Goal: Information Seeking & Learning: Learn about a topic

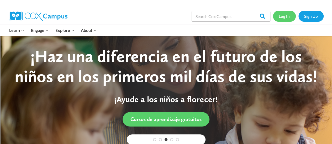
click at [283, 15] on link "Log In" at bounding box center [284, 16] width 23 height 11
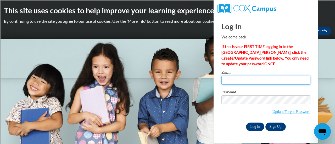
type input "ann.hanson@rusd.org"
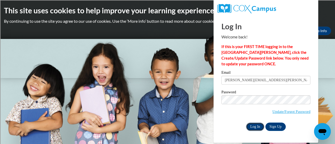
click at [255, 125] on input "Log In" at bounding box center [255, 127] width 18 height 8
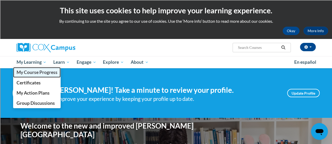
click at [28, 74] on span "My Course Progress" at bounding box center [36, 73] width 41 height 6
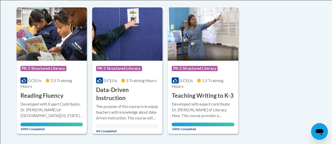
scroll to position [131, 0]
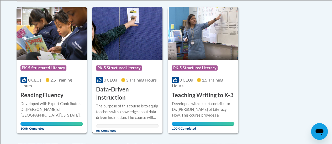
click at [128, 106] on div "The purpose of this course is to equip teachers with knowledge about data-drive…" at bounding box center [127, 112] width 62 height 17
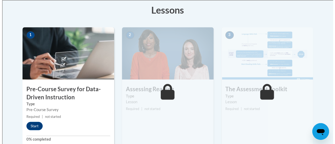
scroll to position [157, 0]
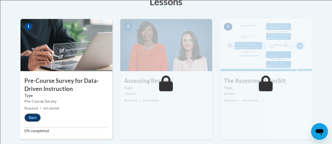
click at [31, 119] on button "Start" at bounding box center [32, 118] width 16 height 8
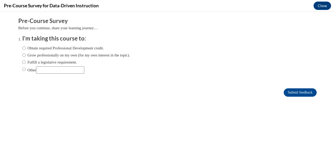
scroll to position [0, 0]
click at [23, 70] on label "Other" at bounding box center [53, 70] width 62 height 7
click at [23, 70] on input "Other" at bounding box center [23, 70] width 3 height 6
radio input "true"
click at [46, 70] on input "Other" at bounding box center [60, 70] width 48 height 7
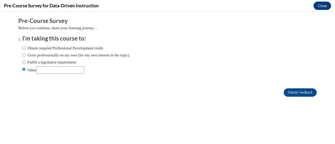
type input "DPI requirement for ACT 20"
click at [291, 92] on input "Submit feedback" at bounding box center [300, 93] width 33 height 8
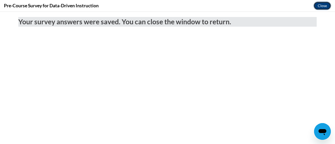
click at [321, 5] on button "Close" at bounding box center [323, 6] width 18 height 8
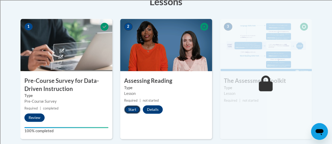
click at [131, 109] on button "Start" at bounding box center [132, 110] width 16 height 8
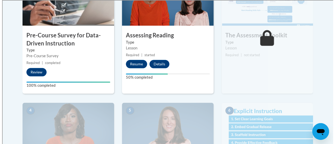
scroll to position [157, 0]
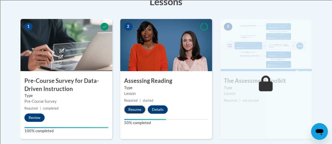
click at [134, 108] on button "Resume" at bounding box center [134, 110] width 21 height 8
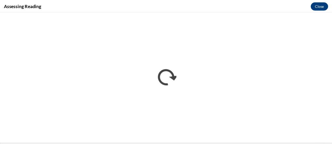
scroll to position [0, 0]
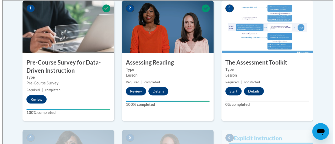
scroll to position [183, 0]
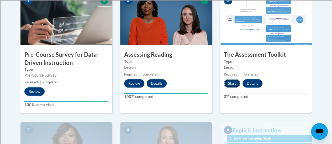
click at [234, 82] on button "Start" at bounding box center [232, 83] width 16 height 8
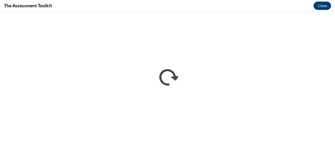
scroll to position [0, 0]
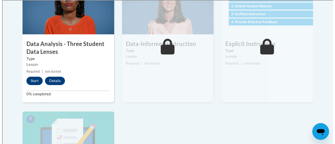
scroll to position [314, 0]
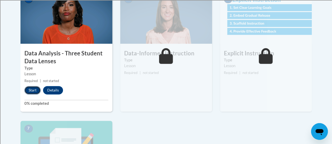
click at [31, 90] on button "Start" at bounding box center [32, 90] width 16 height 8
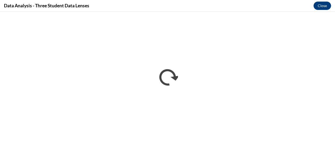
scroll to position [0, 0]
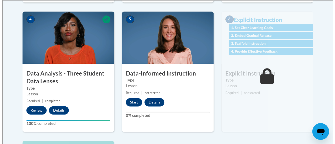
scroll to position [288, 0]
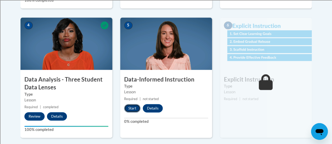
click at [130, 110] on button "Start" at bounding box center [132, 108] width 16 height 8
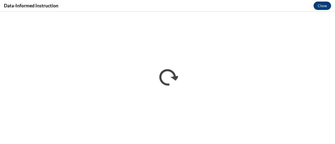
scroll to position [0, 0]
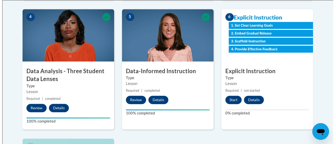
scroll to position [288, 0]
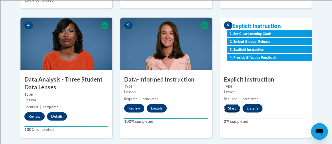
click at [231, 106] on button "Start" at bounding box center [232, 108] width 16 height 8
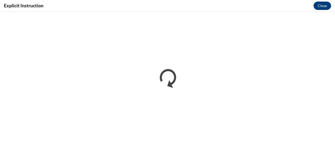
scroll to position [0, 0]
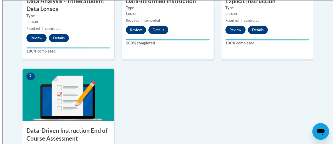
scroll to position [419, 0]
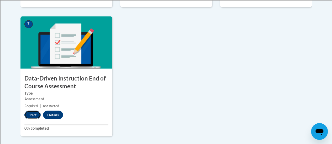
click at [30, 114] on button "Start" at bounding box center [32, 115] width 16 height 8
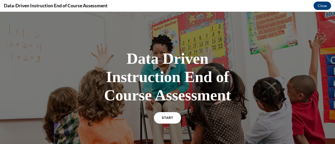
scroll to position [0, 0]
click at [168, 119] on span "START" at bounding box center [168, 118] width 12 height 4
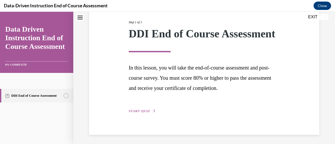
scroll to position [69, 0]
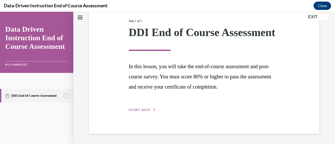
click at [140, 112] on span "START QUIZ" at bounding box center [139, 110] width 21 height 4
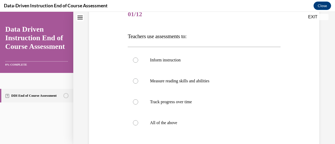
scroll to position [58, 0]
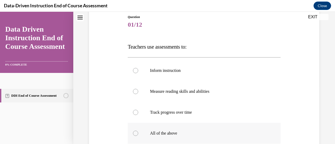
click at [172, 133] on p "All of the above" at bounding box center [208, 133] width 117 height 5
click at [138, 133] on input "All of the above" at bounding box center [135, 133] width 5 height 5
radio input "true"
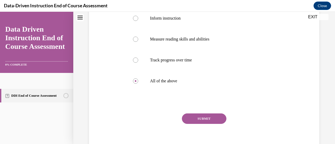
click at [202, 117] on button "SUBMIT" at bounding box center [204, 119] width 45 height 10
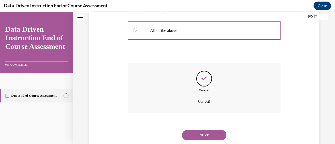
scroll to position [176, 0]
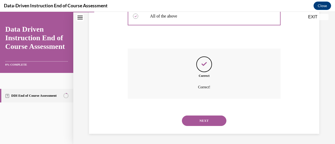
click at [202, 120] on button "NEXT" at bounding box center [204, 121] width 45 height 10
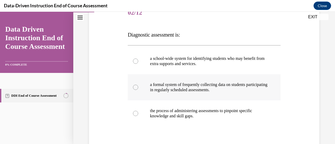
scroll to position [79, 0]
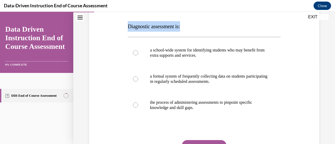
drag, startPoint x: 128, startPoint y: 25, endPoint x: 194, endPoint y: 25, distance: 66.8
click at [194, 25] on p "Diagnostic assessment is:" at bounding box center [204, 26] width 153 height 10
copy span "Diagnostic assessment is:"
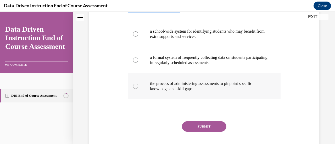
scroll to position [105, 0]
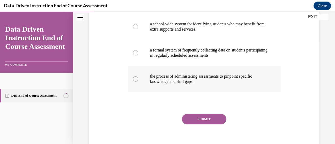
click at [177, 77] on p "the process of administering assessments to pinpoint specific knowledge and ski…" at bounding box center [208, 79] width 117 height 10
click at [138, 77] on input "the process of administering assessments to pinpoint specific knowledge and ski…" at bounding box center [135, 79] width 5 height 5
radio input "true"
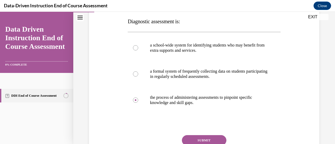
scroll to position [75, 0]
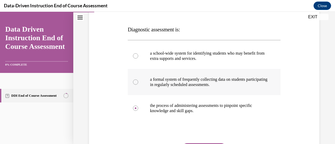
click at [171, 84] on p "a formal system of frequently collecting data on students participating in regu…" at bounding box center [208, 82] width 117 height 10
click at [138, 84] on input "a formal system of frequently collecting data on students participating in regu…" at bounding box center [135, 82] width 5 height 5
radio input "true"
click at [170, 111] on p "the process of administering assessments to pinpoint specific knowledge and ski…" at bounding box center [208, 108] width 117 height 10
click at [138, 111] on input "the process of administering assessments to pinpoint specific knowledge and ski…" at bounding box center [135, 108] width 5 height 5
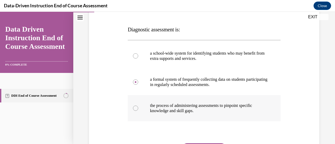
radio input "true"
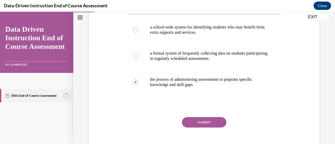
click at [197, 123] on button "SUBMIT" at bounding box center [204, 122] width 45 height 10
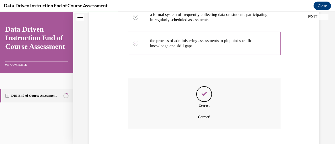
scroll to position [170, 0]
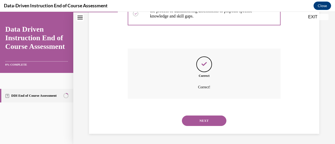
click at [204, 120] on button "NEXT" at bounding box center [204, 121] width 45 height 10
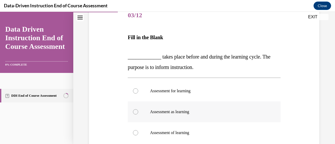
scroll to position [79, 0]
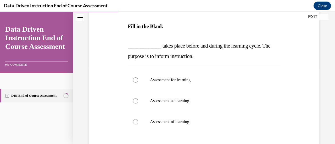
drag, startPoint x: 159, startPoint y: 44, endPoint x: 207, endPoint y: 56, distance: 49.9
click at [207, 56] on p "_____________ takes place before and during the learning cycle. The purpose is …" at bounding box center [204, 51] width 153 height 21
copy span "takes place before and during the learning cycle. The purpose is to inform inst…"
click at [153, 71] on label "Assessment for learning" at bounding box center [204, 80] width 153 height 21
click at [138, 78] on input "Assessment for learning" at bounding box center [135, 80] width 5 height 5
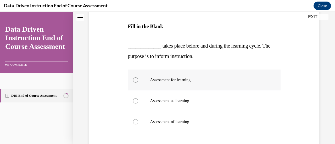
radio input "true"
drag, startPoint x: 150, startPoint y: 79, endPoint x: 196, endPoint y: 78, distance: 45.6
click at [196, 78] on p "Assessment for learning" at bounding box center [208, 80] width 117 height 5
copy p "Assessment for learning"
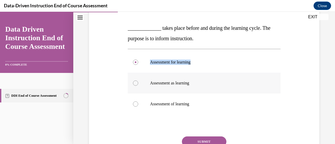
scroll to position [105, 0]
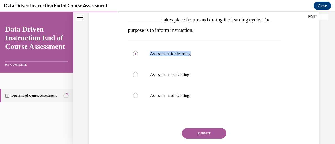
click at [211, 133] on button "SUBMIT" at bounding box center [204, 133] width 45 height 10
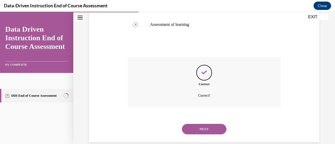
scroll to position [184, 0]
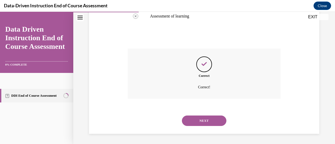
click at [201, 119] on button "NEXT" at bounding box center [204, 121] width 45 height 10
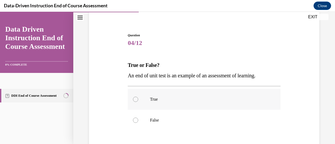
scroll to position [52, 0]
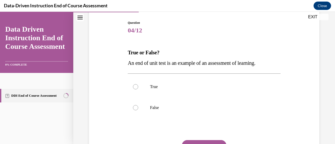
drag, startPoint x: 128, startPoint y: 62, endPoint x: 272, endPoint y: 61, distance: 143.4
click at [272, 61] on p "An end of unit test is an example of an assessment of learning." at bounding box center [204, 63] width 153 height 10
copy span "An end of unit test is an example of an assessment of learning."
click at [153, 88] on p "True" at bounding box center [208, 86] width 117 height 5
click at [138, 88] on input "True" at bounding box center [135, 86] width 5 height 5
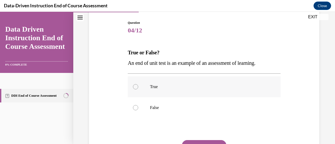
radio input "true"
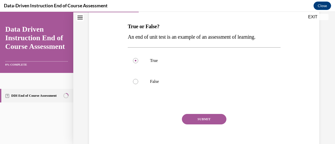
click at [214, 117] on button "SUBMIT" at bounding box center [204, 119] width 45 height 10
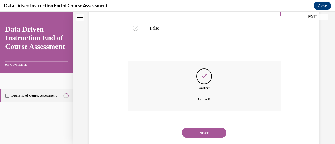
scroll to position [144, 0]
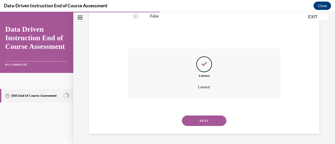
click at [199, 121] on button "NEXT" at bounding box center [204, 121] width 45 height 10
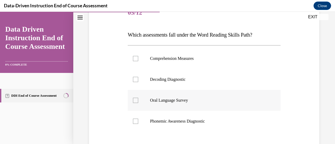
scroll to position [79, 0]
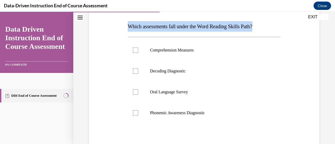
drag, startPoint x: 129, startPoint y: 26, endPoint x: 263, endPoint y: 20, distance: 134.9
click at [264, 21] on div "Question 05/12 Which assessments fall under the Word Reading Skills Path? Compr…" at bounding box center [204, 91] width 153 height 194
copy span "Which assessments fall under the Word Reading Skills Path?"
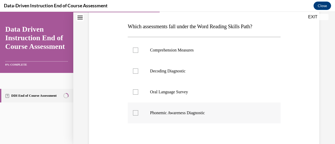
click at [175, 110] on label "Phonemic Awareness Diagnostic" at bounding box center [204, 113] width 153 height 21
click at [138, 111] on input "Phonemic Awareness Diagnostic" at bounding box center [135, 113] width 5 height 5
checkbox input "true"
click at [129, 92] on label "Oral Language Survey" at bounding box center [204, 92] width 153 height 21
click at [133, 92] on input "Oral Language Survey" at bounding box center [135, 92] width 5 height 5
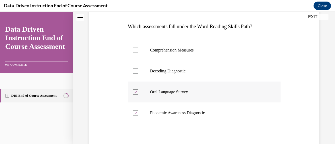
click at [135, 93] on icon at bounding box center [136, 92] width 2 height 2
click at [135, 93] on input "Oral Language Survey" at bounding box center [135, 92] width 5 height 5
checkbox input "false"
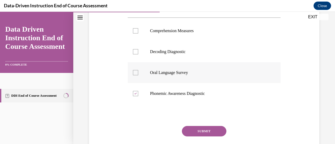
scroll to position [105, 0]
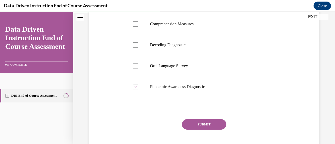
click at [209, 126] on button "SUBMIT" at bounding box center [204, 125] width 45 height 10
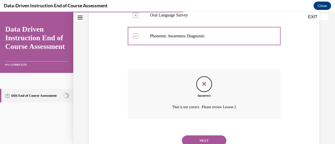
scroll to position [176, 0]
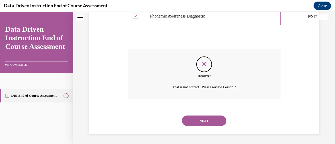
click at [211, 122] on button "NEXT" at bounding box center [204, 121] width 45 height 10
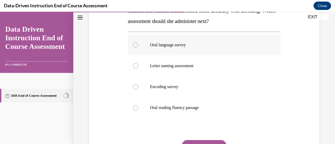
scroll to position [79, 0]
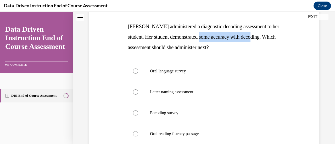
drag, startPoint x: 221, startPoint y: 38, endPoint x: 275, endPoint y: 36, distance: 53.5
click at [275, 36] on p "Mrs. Lee administered a diagnostic decoding assessment to her student. Her stud…" at bounding box center [204, 36] width 153 height 31
copy span "accuracy with decoding."
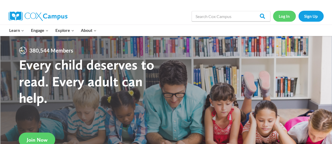
click at [287, 18] on link "Log In" at bounding box center [284, 16] width 23 height 11
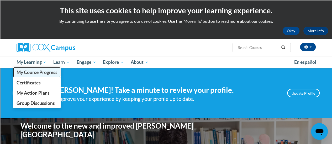
click at [30, 74] on span "My Course Progress" at bounding box center [36, 73] width 41 height 6
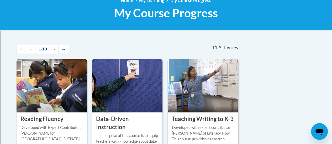
scroll to position [105, 0]
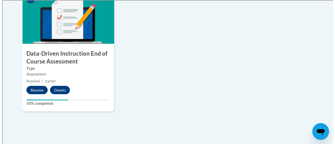
scroll to position [446, 0]
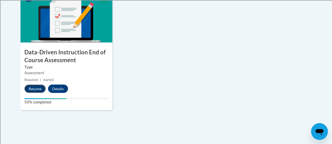
click at [34, 86] on button "Resume" at bounding box center [34, 89] width 21 height 8
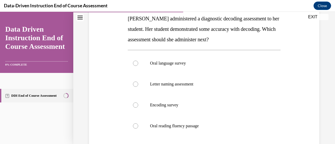
scroll to position [95, 0]
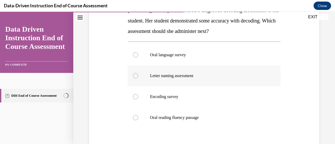
click at [195, 77] on p "Letter naming assessment" at bounding box center [208, 75] width 117 height 5
click at [138, 77] on input "Letter naming assessment" at bounding box center [135, 75] width 5 height 5
radio input "true"
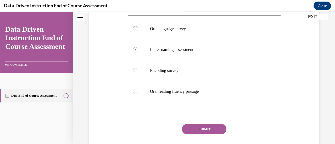
click at [199, 130] on button "SUBMIT" at bounding box center [204, 129] width 45 height 10
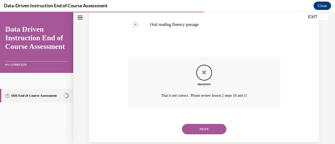
scroll to position [197, 0]
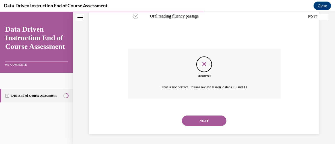
click at [211, 120] on button "NEXT" at bounding box center [204, 121] width 45 height 10
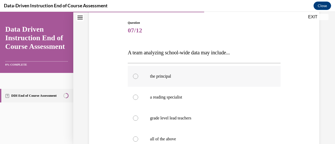
scroll to position [79, 0]
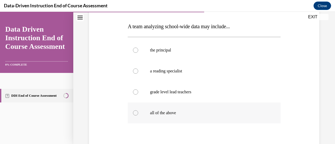
click at [163, 117] on label "all of the above" at bounding box center [204, 113] width 153 height 21
click at [138, 116] on input "all of the above" at bounding box center [135, 113] width 5 height 5
radio input "true"
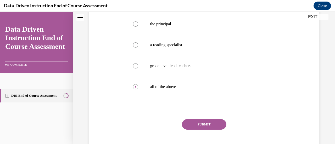
click at [209, 125] on button "SUBMIT" at bounding box center [204, 125] width 45 height 10
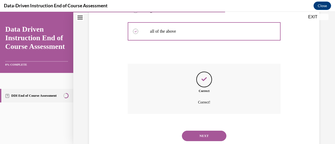
scroll to position [176, 0]
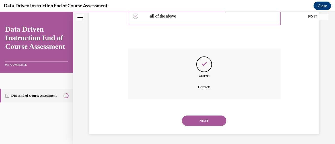
click at [209, 120] on button "NEXT" at bounding box center [204, 121] width 45 height 10
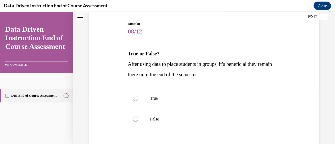
scroll to position [52, 0]
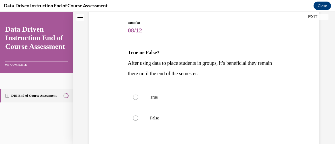
drag, startPoint x: 128, startPoint y: 61, endPoint x: 233, endPoint y: 75, distance: 105.6
click at [233, 75] on p "After using data to place students in groups, it’s beneficial they remain there…" at bounding box center [204, 68] width 153 height 21
copy span "After using data to place students in groups, it’s beneficial they remain there…"
click at [211, 36] on div "Question 08/12 True or False? After using data to place students in groups, it’…" at bounding box center [204, 106] width 153 height 173
click at [149, 119] on label "False" at bounding box center [204, 118] width 153 height 21
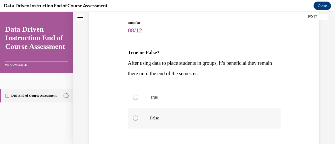
click at [138, 119] on input "False" at bounding box center [135, 118] width 5 height 5
radio input "true"
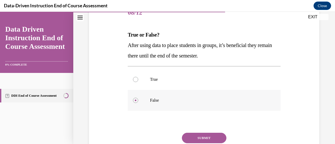
scroll to position [79, 0]
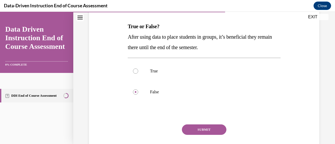
click at [207, 131] on button "SUBMIT" at bounding box center [204, 130] width 45 height 10
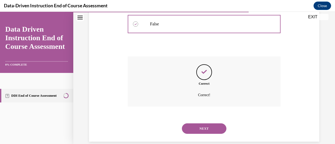
scroll to position [155, 0]
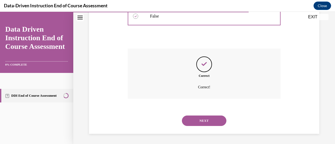
click at [204, 122] on button "NEXT" at bounding box center [204, 121] width 45 height 10
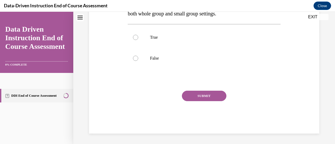
scroll to position [0, 0]
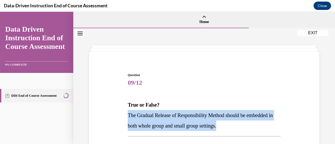
drag, startPoint x: 128, startPoint y: 115, endPoint x: 263, endPoint y: 126, distance: 134.9
click at [263, 126] on p "The Gradual Release of Responsibility Method should be embedded in both whole g…" at bounding box center [204, 120] width 153 height 21
copy span "The Gradual Release of Responsibility Method should be embedded in both whole g…"
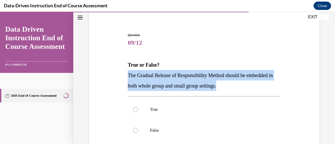
scroll to position [52, 0]
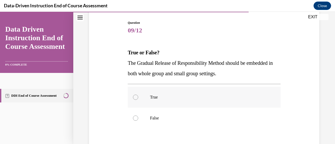
click at [186, 99] on p "True" at bounding box center [208, 97] width 117 height 5
click at [138, 99] on input "True" at bounding box center [135, 97] width 5 height 5
radio input "true"
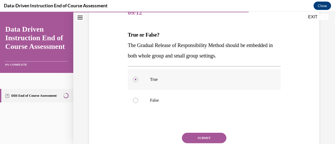
scroll to position [79, 0]
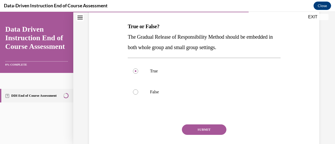
click at [206, 129] on button "SUBMIT" at bounding box center [204, 130] width 45 height 10
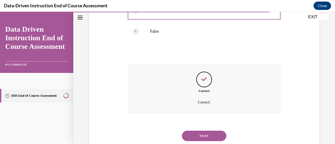
scroll to position [155, 0]
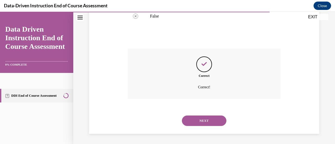
click at [206, 124] on button "NEXT" at bounding box center [204, 121] width 45 height 10
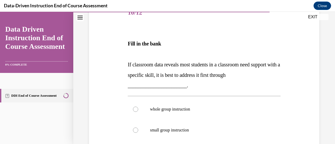
scroll to position [79, 0]
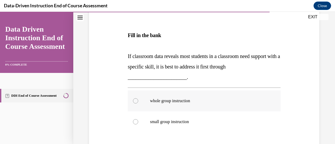
click at [168, 100] on p "whole group instruction" at bounding box center [208, 101] width 117 height 5
click at [138, 100] on input "whole group instruction" at bounding box center [135, 101] width 5 height 5
radio input "true"
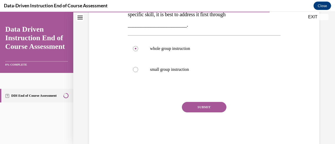
click at [211, 108] on button "SUBMIT" at bounding box center [204, 107] width 45 height 10
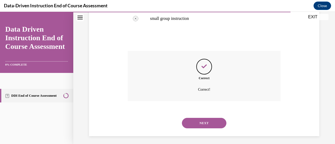
scroll to position [184, 0]
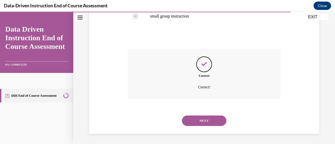
click at [210, 120] on button "NEXT" at bounding box center [204, 121] width 45 height 10
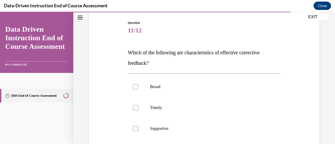
scroll to position [79, 0]
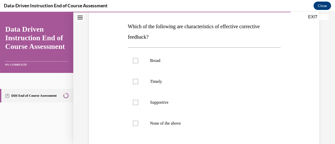
drag, startPoint x: 127, startPoint y: 23, endPoint x: 159, endPoint y: 34, distance: 33.5
click at [159, 34] on p "Which of the following are characteristics of effective corrective feedback?" at bounding box center [204, 31] width 153 height 21
copy span "Which of the following are characteristics of effective corrective feedback?"
click at [166, 100] on p "Supportive" at bounding box center [208, 102] width 117 height 5
click at [138, 100] on input "Supportive" at bounding box center [135, 102] width 5 height 5
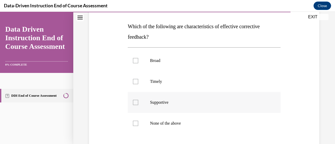
checkbox input "true"
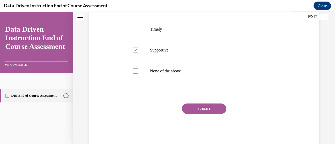
click at [197, 111] on button "SUBMIT" at bounding box center [204, 109] width 45 height 10
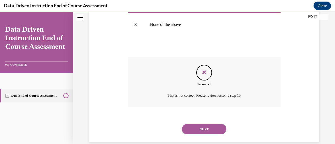
scroll to position [186, 0]
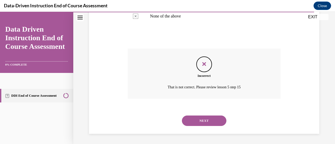
click at [204, 123] on button "NEXT" at bounding box center [204, 121] width 45 height 10
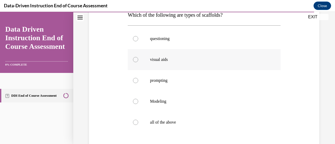
scroll to position [79, 0]
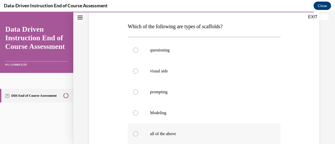
click at [153, 134] on p "all of the above" at bounding box center [208, 134] width 117 height 5
click at [138, 134] on input "all of the above" at bounding box center [135, 134] width 5 height 5
radio input "true"
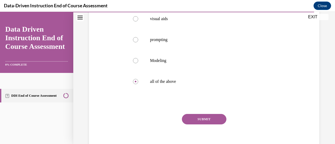
click at [211, 120] on button "SUBMIT" at bounding box center [204, 119] width 45 height 10
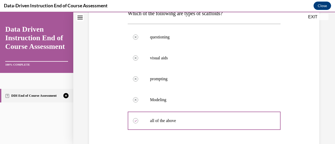
scroll to position [66, 0]
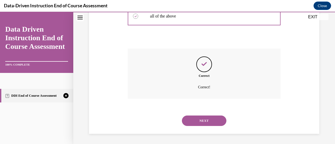
click at [207, 119] on button "NEXT" at bounding box center [204, 121] width 45 height 10
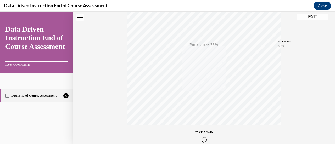
scroll to position [136, 0]
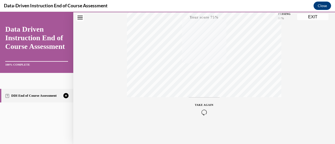
click at [200, 111] on icon "button" at bounding box center [204, 113] width 19 height 6
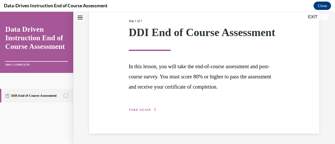
click at [137, 110] on span "TAKE AGAIN" at bounding box center [140, 110] width 22 height 4
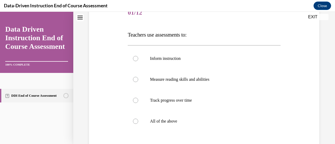
scroll to position [79, 0]
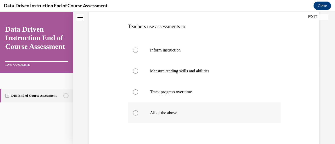
click at [172, 115] on p "All of the above" at bounding box center [208, 113] width 117 height 5
click at [138, 115] on input "All of the above" at bounding box center [135, 113] width 5 height 5
radio input "true"
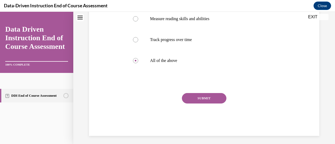
click at [210, 99] on button "SUBMIT" at bounding box center [204, 98] width 45 height 10
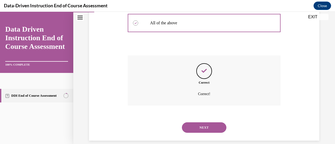
scroll to position [176, 0]
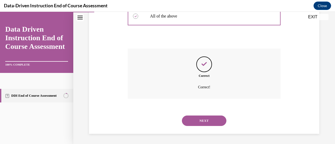
click at [209, 120] on button "NEXT" at bounding box center [204, 121] width 45 height 10
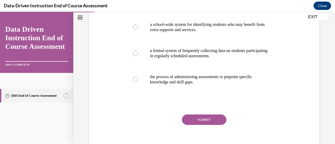
scroll to position [105, 0]
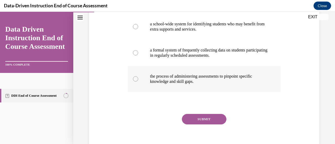
click at [162, 82] on p "the process of administering assessments to pinpoint specific knowledge and ski…" at bounding box center [208, 79] width 117 height 10
click at [138, 82] on input "the process of administering assessments to pinpoint specific knowledge and ski…" at bounding box center [135, 79] width 5 height 5
radio input "true"
click at [203, 121] on button "SUBMIT" at bounding box center [204, 119] width 45 height 10
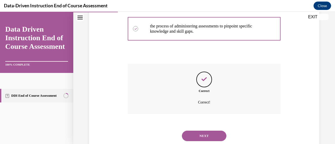
scroll to position [170, 0]
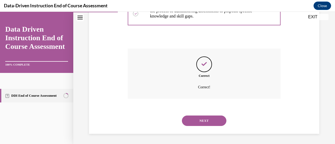
click at [205, 122] on button "NEXT" at bounding box center [204, 121] width 45 height 10
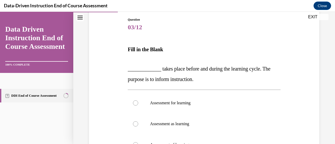
scroll to position [79, 0]
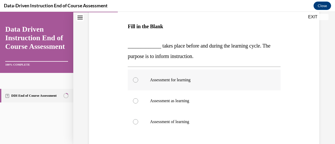
click at [180, 81] on p "Assessment for learning" at bounding box center [208, 80] width 117 height 5
click at [138, 81] on input "Assessment for learning" at bounding box center [135, 80] width 5 height 5
radio input "true"
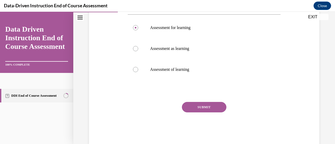
click at [201, 107] on button "SUBMIT" at bounding box center [204, 107] width 45 height 10
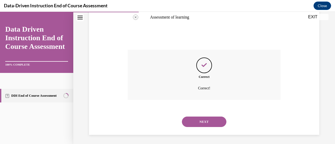
scroll to position [184, 0]
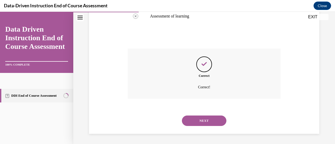
click at [194, 119] on button "NEXT" at bounding box center [204, 121] width 45 height 10
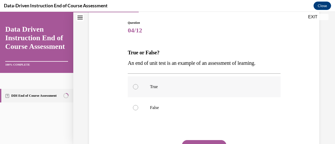
click at [153, 87] on p "True" at bounding box center [208, 86] width 117 height 5
click at [138, 87] on input "True" at bounding box center [135, 86] width 5 height 5
radio input "true"
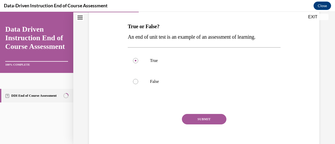
click at [210, 117] on button "SUBMIT" at bounding box center [204, 119] width 45 height 10
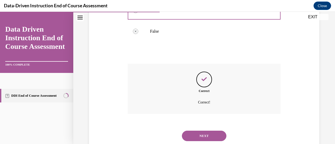
scroll to position [144, 0]
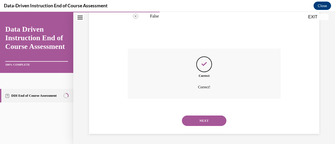
click at [209, 118] on button "NEXT" at bounding box center [204, 121] width 45 height 10
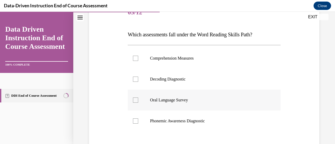
scroll to position [79, 0]
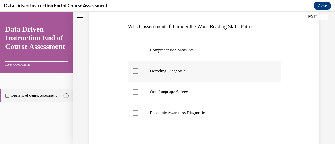
click at [167, 73] on p "Decoding Diagnostic" at bounding box center [208, 71] width 117 height 5
click at [138, 73] on input "Decoding Diagnostic" at bounding box center [135, 71] width 5 height 5
checkbox input "true"
click at [164, 111] on p "Phonemic Awareness Diagnostic" at bounding box center [208, 113] width 117 height 5
click at [138, 111] on input "Phonemic Awareness Diagnostic" at bounding box center [135, 113] width 5 height 5
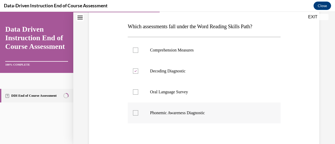
checkbox input "true"
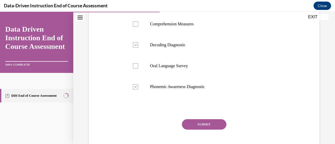
click at [203, 124] on button "SUBMIT" at bounding box center [204, 125] width 45 height 10
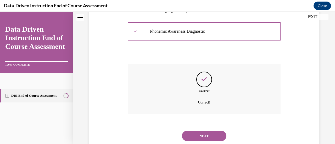
scroll to position [176, 0]
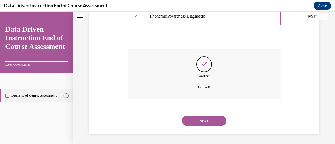
click at [205, 120] on button "NEXT" at bounding box center [204, 121] width 45 height 10
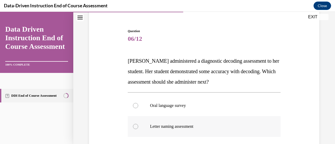
scroll to position [52, 0]
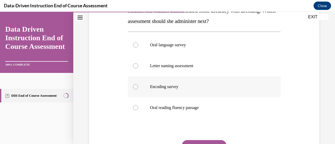
click at [177, 90] on label "Encoding survey" at bounding box center [204, 87] width 153 height 21
click at [138, 90] on input "Encoding survey" at bounding box center [135, 86] width 5 height 5
radio input "true"
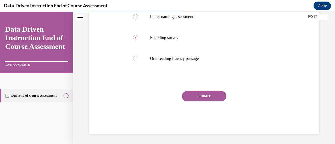
click at [206, 98] on button "SUBMIT" at bounding box center [204, 96] width 45 height 10
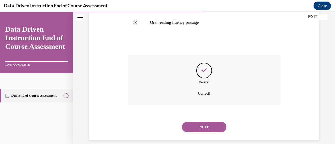
scroll to position [197, 0]
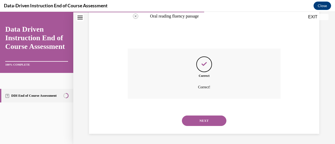
click at [210, 122] on button "NEXT" at bounding box center [204, 121] width 45 height 10
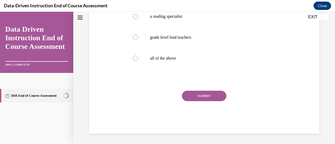
scroll to position [0, 0]
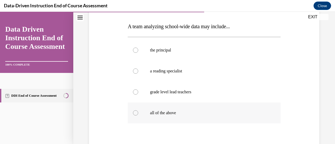
click at [176, 114] on p "all of the above" at bounding box center [208, 113] width 117 height 5
click at [138, 114] on input "all of the above" at bounding box center [135, 113] width 5 height 5
radio input "true"
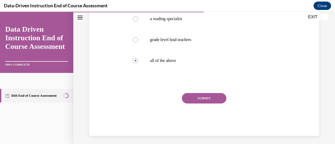
click at [209, 97] on button "SUBMIT" at bounding box center [204, 98] width 45 height 10
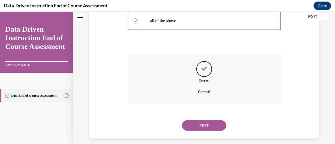
scroll to position [176, 0]
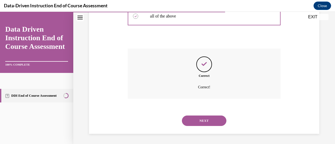
click at [205, 122] on button "NEXT" at bounding box center [204, 121] width 45 height 10
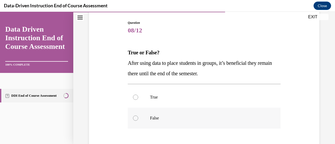
scroll to position [79, 0]
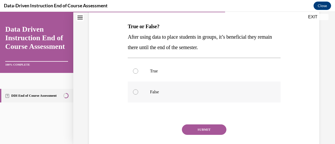
click at [148, 91] on label "False" at bounding box center [204, 92] width 153 height 21
click at [138, 91] on input "False" at bounding box center [135, 92] width 5 height 5
radio input "true"
click at [208, 130] on button "SUBMIT" at bounding box center [204, 130] width 45 height 10
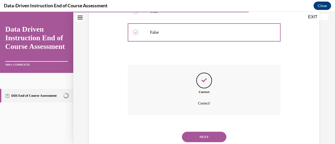
scroll to position [155, 0]
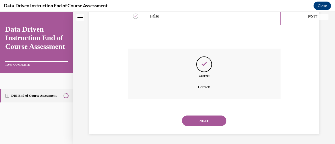
click at [209, 120] on button "NEXT" at bounding box center [204, 121] width 45 height 10
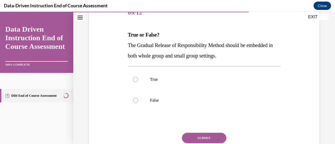
scroll to position [79, 0]
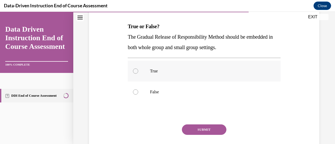
click at [160, 71] on p "True" at bounding box center [208, 71] width 117 height 5
click at [138, 71] on input "True" at bounding box center [135, 71] width 5 height 5
radio input "true"
click at [220, 131] on button "SUBMIT" at bounding box center [204, 130] width 45 height 10
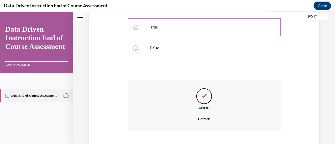
scroll to position [155, 0]
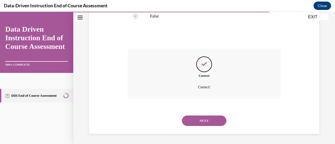
click at [217, 123] on button "NEXT" at bounding box center [204, 121] width 45 height 10
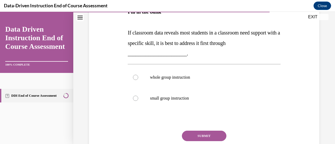
scroll to position [105, 0]
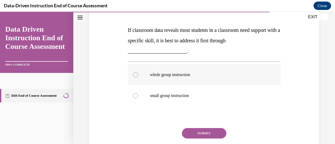
click at [173, 81] on label "whole group instruction" at bounding box center [204, 74] width 153 height 21
click at [138, 78] on input "whole group instruction" at bounding box center [135, 74] width 5 height 5
radio input "true"
click at [215, 133] on button "SUBMIT" at bounding box center [204, 133] width 45 height 10
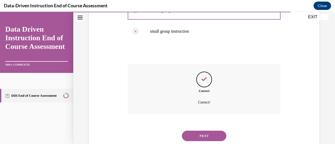
scroll to position [184, 0]
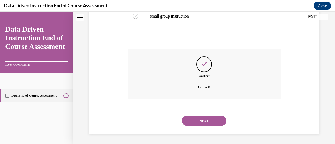
click at [208, 122] on button "NEXT" at bounding box center [204, 121] width 45 height 10
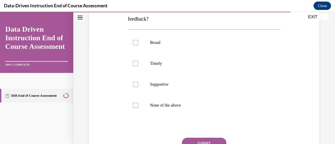
scroll to position [105, 0]
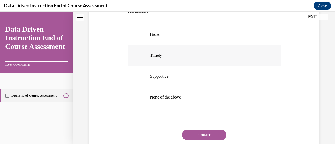
click at [157, 57] on p "Timely" at bounding box center [208, 55] width 117 height 5
click at [138, 57] on input "Timely" at bounding box center [135, 55] width 5 height 5
checkbox input "true"
click at [154, 73] on label "Supportive" at bounding box center [204, 76] width 153 height 21
click at [138, 74] on input "Supportive" at bounding box center [135, 76] width 5 height 5
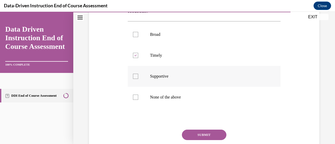
checkbox input "true"
click at [212, 134] on button "SUBMIT" at bounding box center [204, 135] width 45 height 10
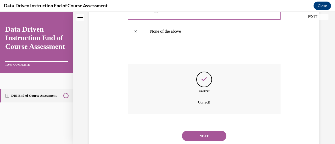
scroll to position [186, 0]
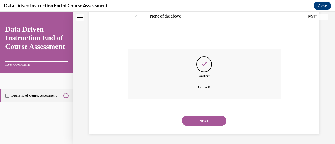
click at [208, 121] on button "NEXT" at bounding box center [204, 121] width 45 height 10
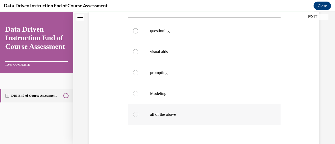
scroll to position [105, 0]
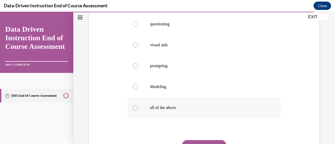
click at [163, 108] on p "all of the above" at bounding box center [208, 107] width 117 height 5
click at [138, 108] on input "all of the above" at bounding box center [135, 107] width 5 height 5
radio input "true"
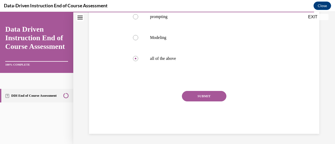
click at [206, 98] on button "SUBMIT" at bounding box center [204, 96] width 45 height 10
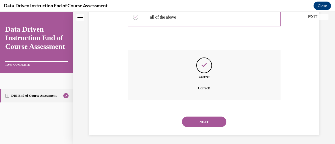
scroll to position [197, 0]
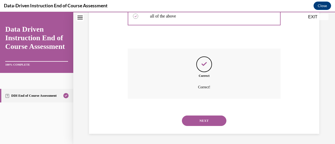
click at [204, 120] on button "NEXT" at bounding box center [204, 121] width 45 height 10
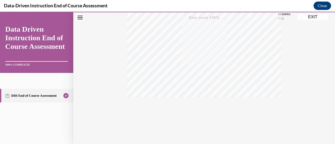
scroll to position [136, 0]
click at [314, 16] on button "EXIT" at bounding box center [312, 17] width 31 height 6
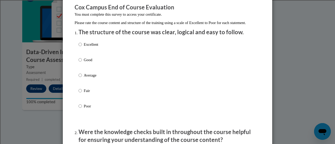
scroll to position [52, 0]
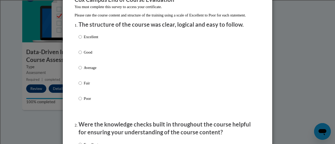
click at [86, 86] on p "Fair" at bounding box center [91, 83] width 14 height 6
click at [82, 86] on input "Fair" at bounding box center [80, 83] width 3 height 6
radio input "true"
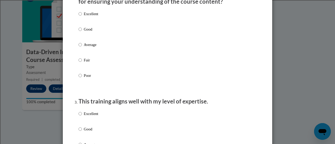
scroll to position [157, 0]
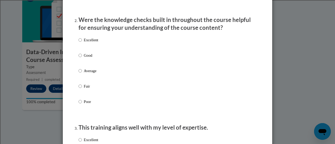
click at [86, 89] on p "Fair" at bounding box center [91, 87] width 14 height 6
click at [82, 89] on input "Fair" at bounding box center [80, 87] width 3 height 6
radio input "true"
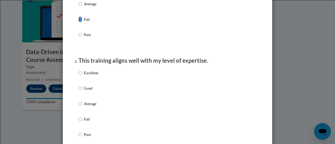
scroll to position [236, 0]
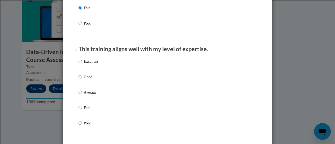
click at [88, 126] on p "Poor" at bounding box center [91, 124] width 14 height 6
click at [82, 126] on input "Poor" at bounding box center [80, 124] width 3 height 6
radio input "true"
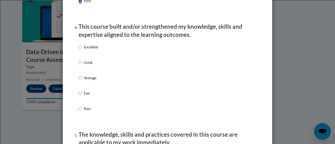
scroll to position [367, 0]
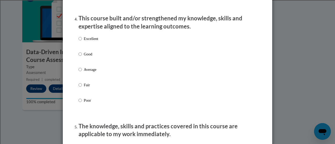
click at [84, 104] on p "Poor" at bounding box center [91, 101] width 14 height 6
click at [82, 104] on input "Poor" at bounding box center [80, 101] width 3 height 6
radio input "true"
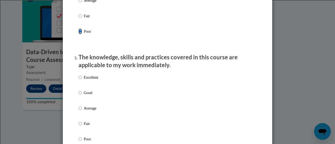
scroll to position [446, 0]
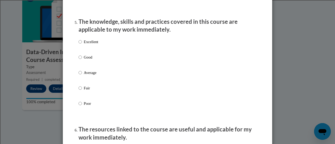
click at [90, 107] on p "Poor" at bounding box center [91, 104] width 14 height 6
click at [82, 107] on input "Poor" at bounding box center [80, 104] width 3 height 6
radio input "true"
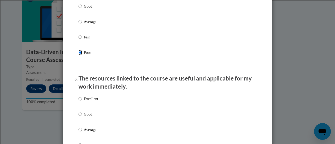
scroll to position [524, 0]
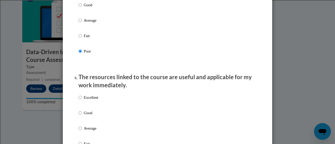
click at [84, 8] on p "Good" at bounding box center [91, 5] width 14 height 6
click at [82, 8] on input "Good" at bounding box center [80, 5] width 3 height 6
radio input "true"
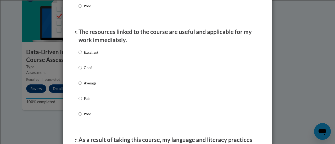
scroll to position [577, 0]
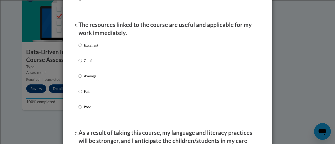
click at [80, 96] on label "Fair" at bounding box center [89, 96] width 20 height 14
click at [80, 95] on input "Fair" at bounding box center [80, 92] width 3 height 6
radio input "true"
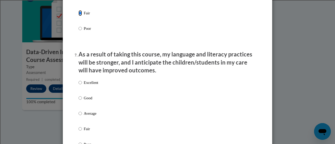
scroll to position [681, 0]
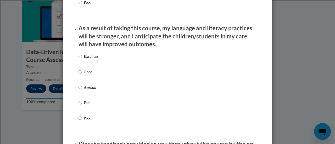
click at [88, 121] on p "Poor" at bounding box center [91, 119] width 14 height 6
click at [82, 121] on input "Poor" at bounding box center [80, 119] width 3 height 6
radio input "true"
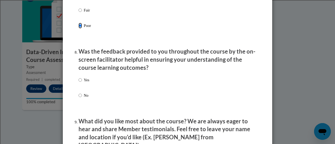
scroll to position [786, 0]
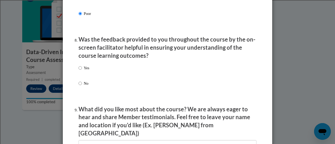
click at [81, 70] on label "Yes" at bounding box center [84, 72] width 11 height 14
click at [81, 70] on input "Yes" at bounding box center [80, 68] width 3 height 6
radio input "true"
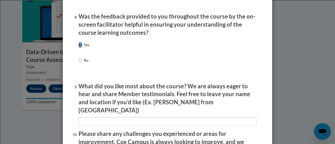
scroll to position [839, 0]
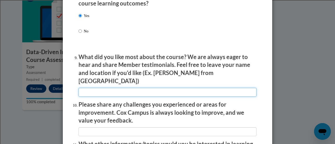
click at [137, 90] on input "textbox" at bounding box center [168, 92] width 178 height 9
type input "Can do it at home."
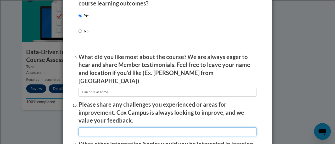
click at [138, 128] on input "textbox" at bounding box center [168, 132] width 178 height 9
type input "I had to keep clicking continue."
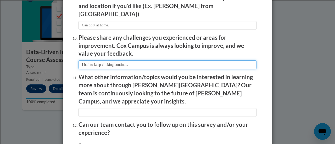
scroll to position [917, 0]
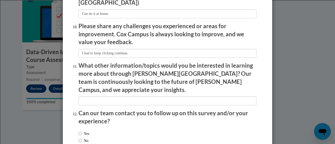
click at [84, 138] on label "No" at bounding box center [84, 141] width 10 height 6
click at [82, 138] on input "No" at bounding box center [80, 141] width 3 height 6
radio input "true"
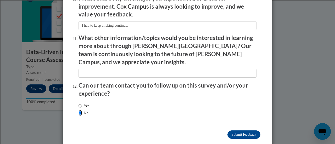
scroll to position [945, 0]
click at [245, 131] on input "Submit feedback" at bounding box center [244, 135] width 33 height 8
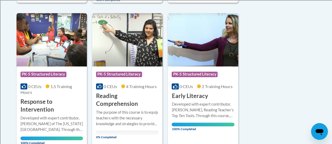
scroll to position [288, 0]
